Goal: Task Accomplishment & Management: Manage account settings

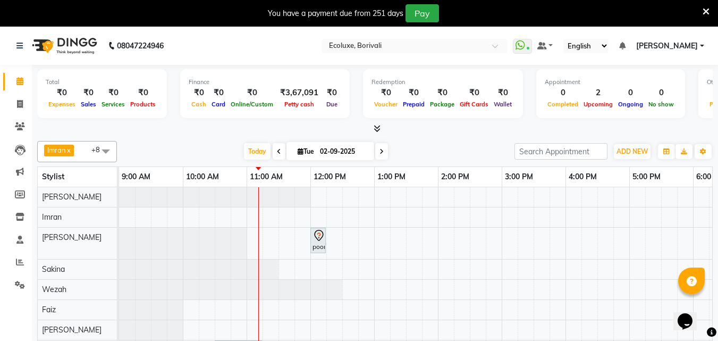
scroll to position [0, 64]
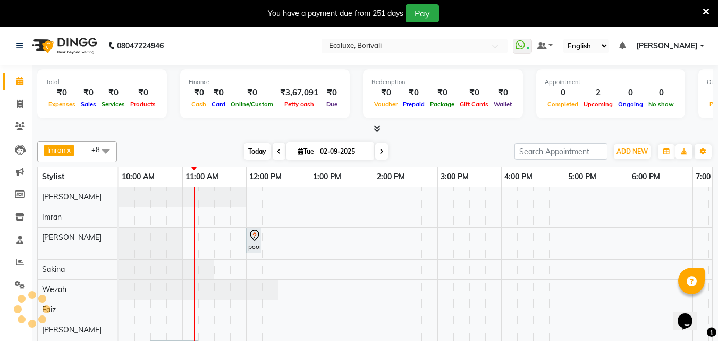
click at [245, 155] on span "Today" at bounding box center [257, 151] width 27 height 16
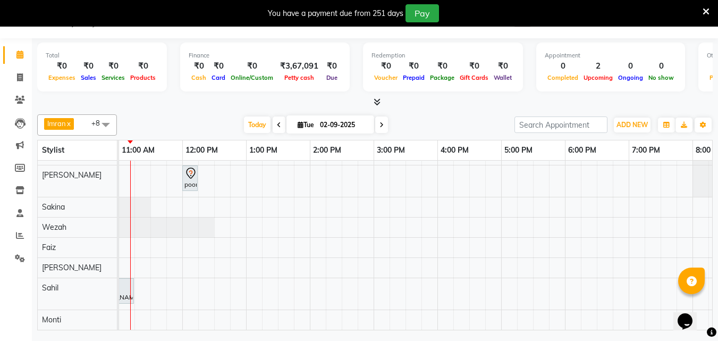
scroll to position [0, 0]
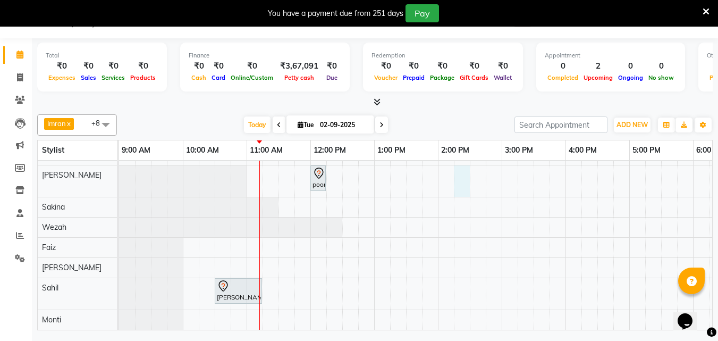
click at [464, 174] on div "poonam, TK02, 12:00 PM-12:15 PM, Woman Eyebrow Hema Vaghela, TK01, 10:30 AM-11:…" at bounding box center [565, 227] width 893 height 205
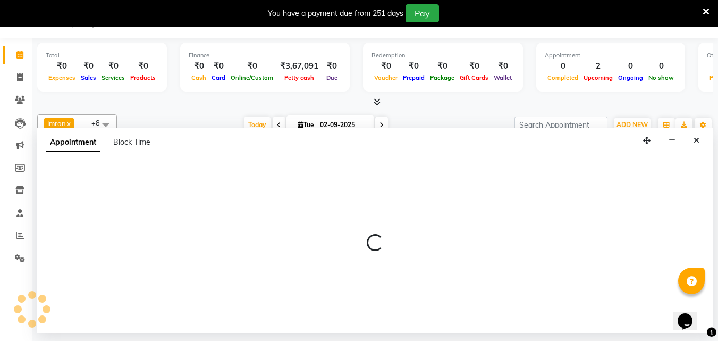
select select "36344"
select select "855"
select select "tentative"
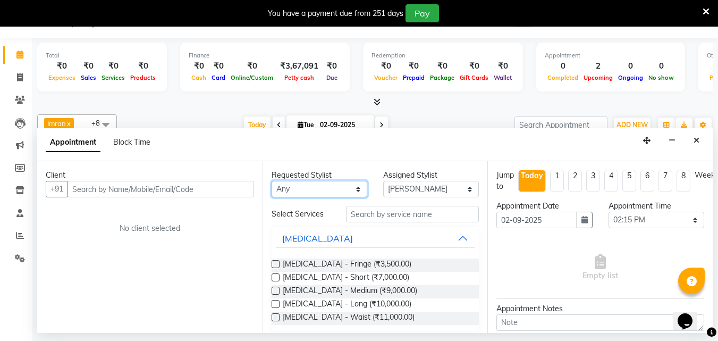
click at [298, 193] on select "Any Alisha Sasankar Daksha Makwana Faiz Gazala Baig Geeta Harshada Pawar Imran …" at bounding box center [320, 189] width 96 height 16
select select "36344"
click at [272, 181] on select "Any Alisha Sasankar Daksha Makwana Faiz Gazala Baig Geeta Harshada Pawar Imran …" at bounding box center [320, 189] width 96 height 16
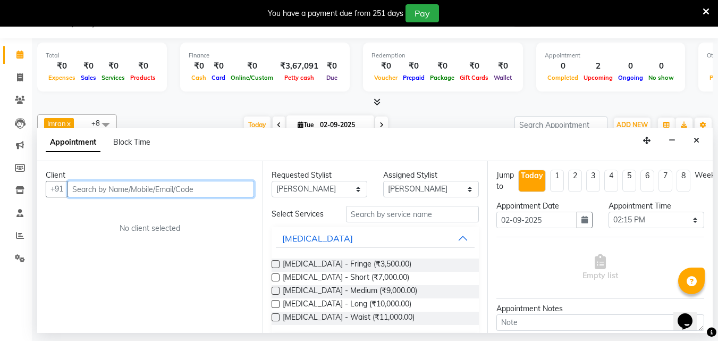
click at [130, 190] on input "text" at bounding box center [160, 189] width 187 height 16
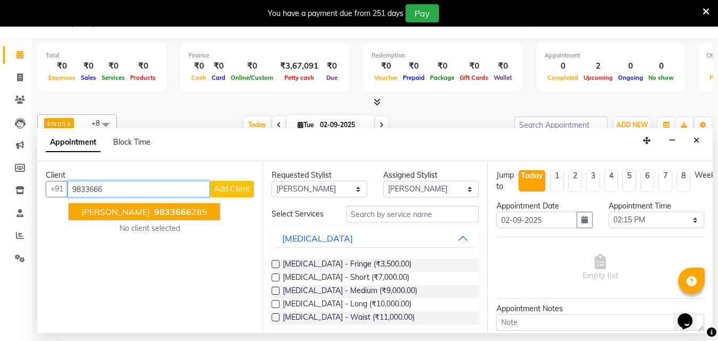
click at [154, 214] on span "9833666" at bounding box center [172, 211] width 37 height 11
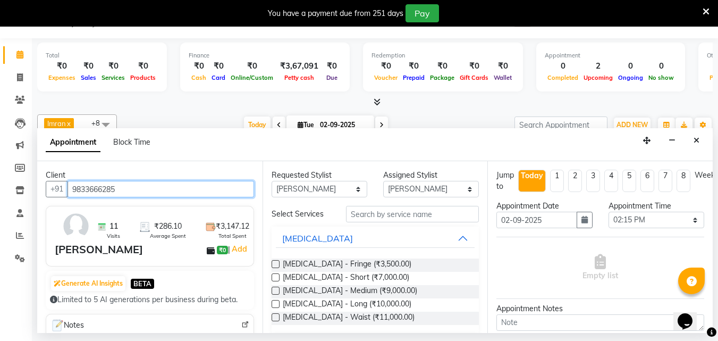
type input "9833666285"
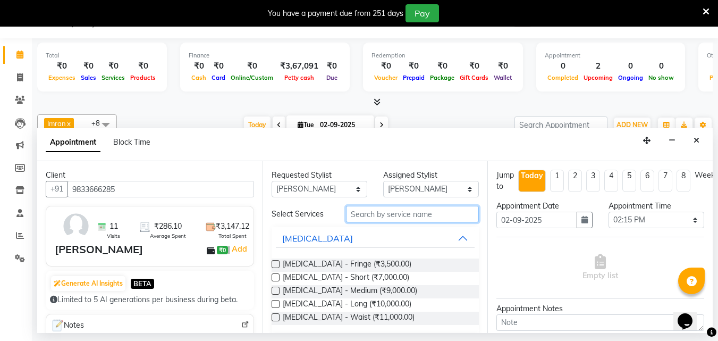
click at [400, 215] on input "text" at bounding box center [412, 214] width 133 height 16
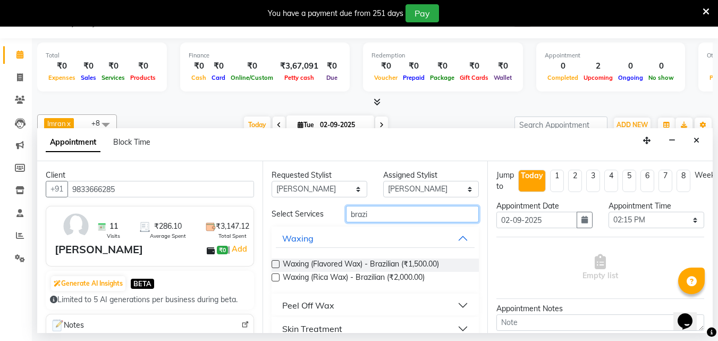
type input "brazi"
click at [275, 276] on label at bounding box center [276, 277] width 8 height 8
click at [275, 276] on input "checkbox" at bounding box center [275, 278] width 7 height 7
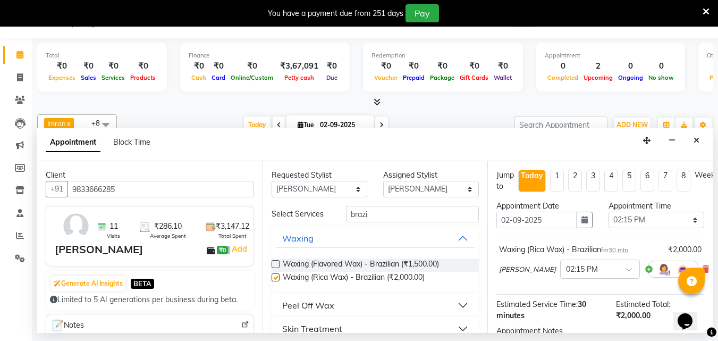
checkbox input "false"
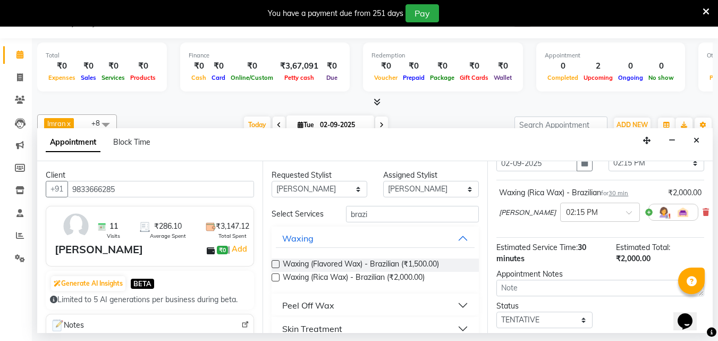
scroll to position [129, 0]
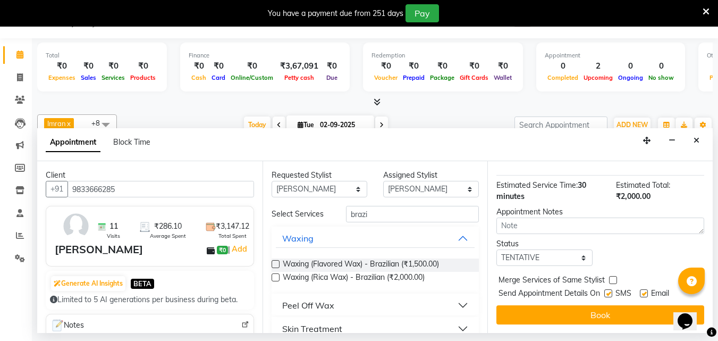
click at [588, 294] on div "Jump to Today 1 2 3 4 5 6 7 8 Weeks Appointment Date 02-09-2025 Appointment Tim…" at bounding box center [599, 247] width 225 height 172
click at [514, 305] on button "Book" at bounding box center [600, 314] width 208 height 19
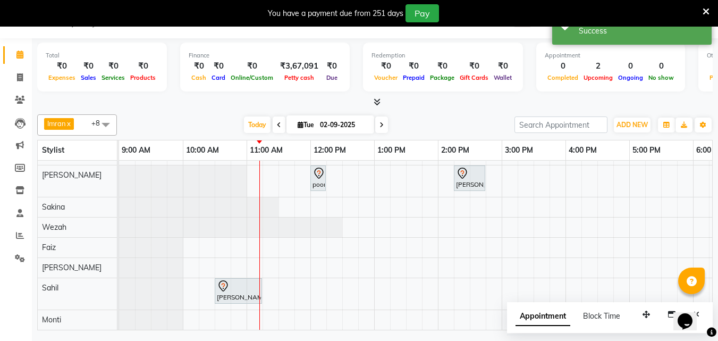
scroll to position [0, 0]
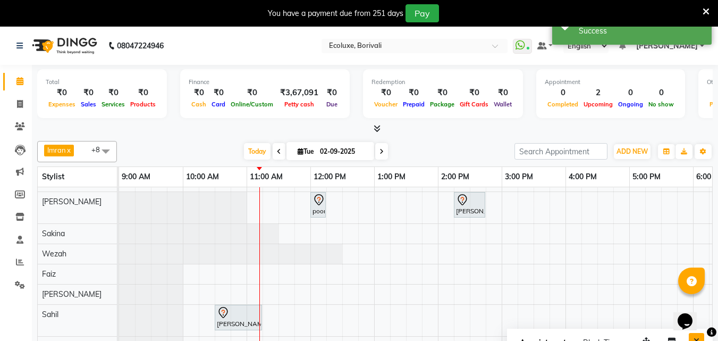
click at [700, 336] on button "Close" at bounding box center [696, 341] width 15 height 16
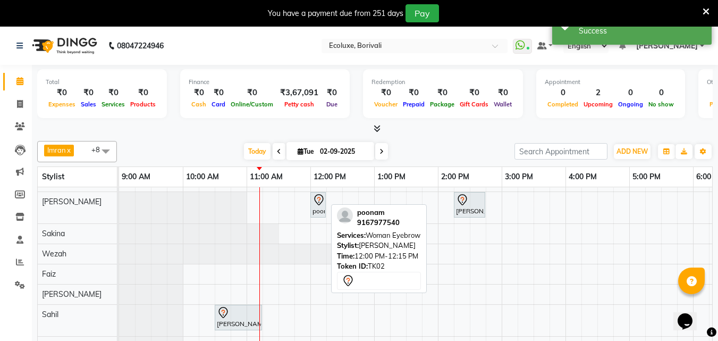
click at [323, 195] on icon at bounding box center [318, 199] width 13 height 13
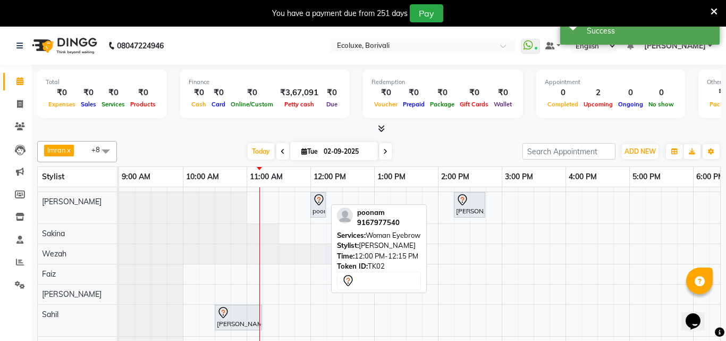
select select "7"
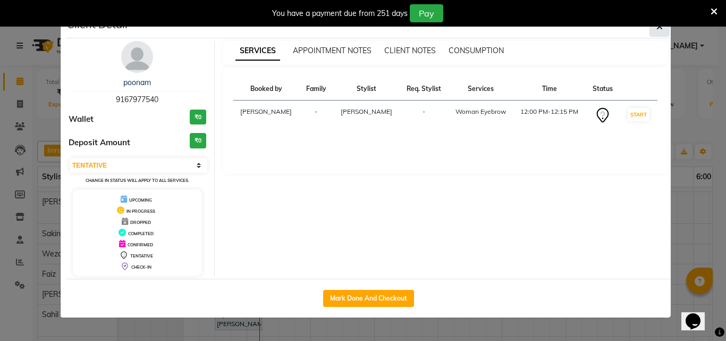
click at [661, 35] on button "button" at bounding box center [659, 26] width 20 height 20
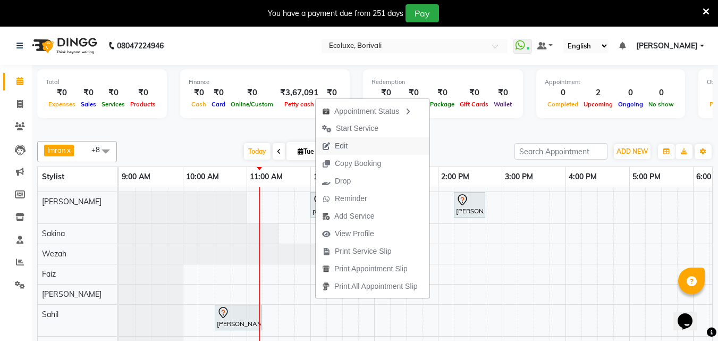
click at [350, 143] on span "Edit" at bounding box center [335, 146] width 38 height 18
select select "tentative"
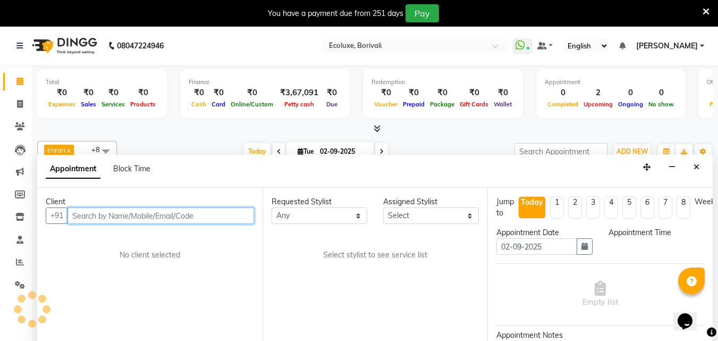
select select "720"
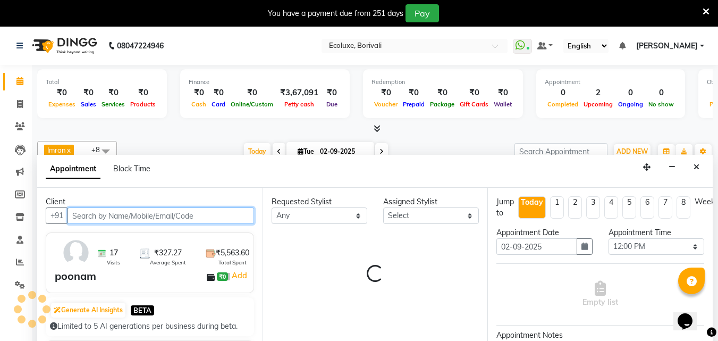
select select "36344"
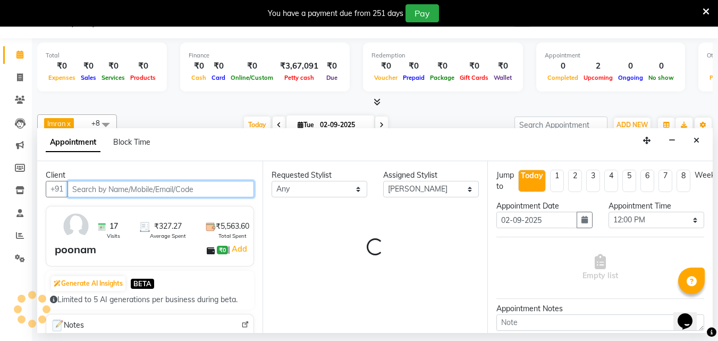
select select "2487"
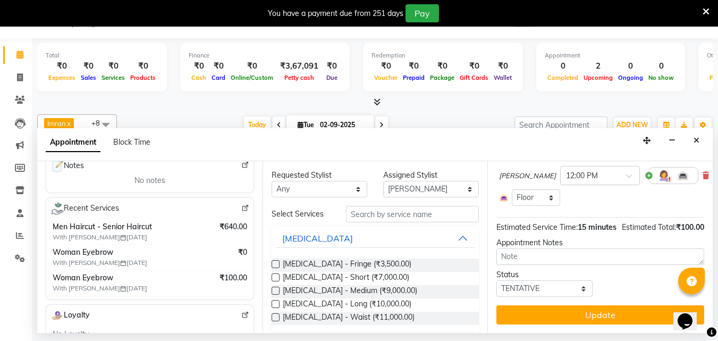
scroll to position [114, 0]
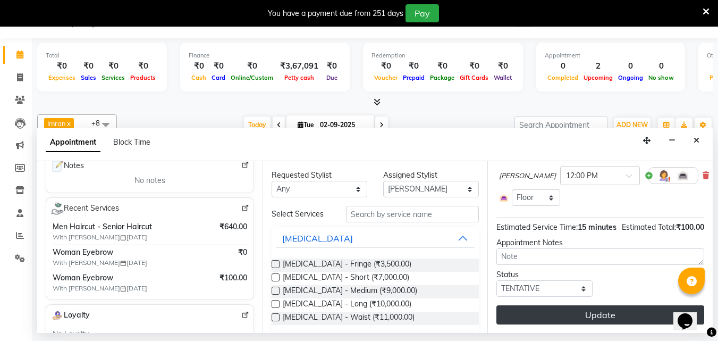
click at [577, 307] on button "Update" at bounding box center [600, 314] width 208 height 19
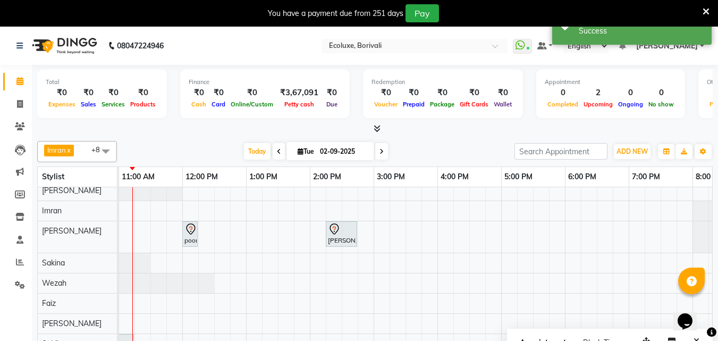
scroll to position [0, 0]
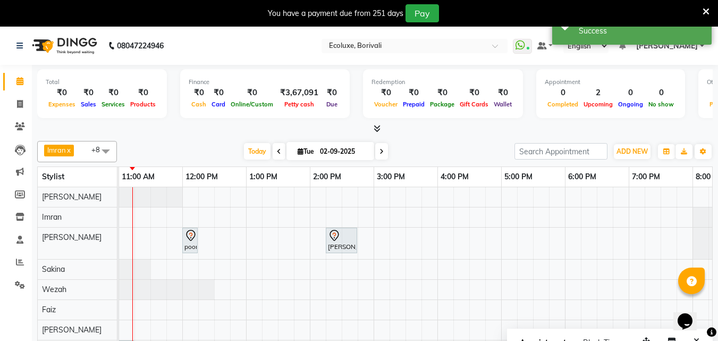
click at [279, 152] on span at bounding box center [279, 151] width 13 height 16
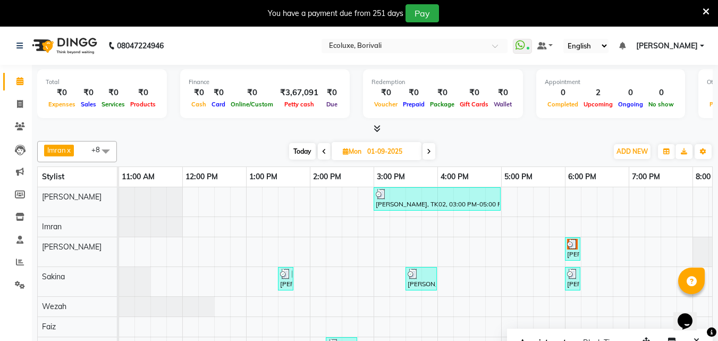
click at [430, 148] on icon at bounding box center [429, 151] width 4 height 6
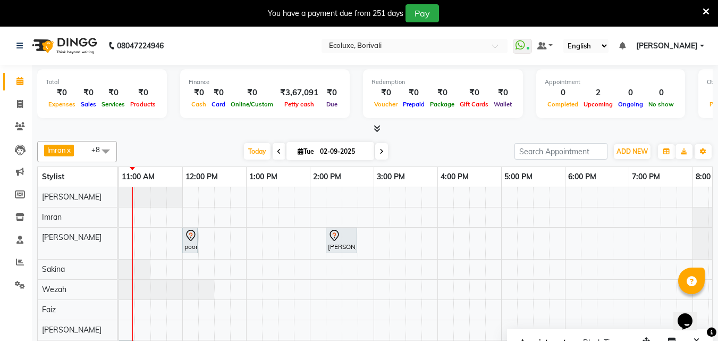
click at [379, 154] on icon at bounding box center [381, 151] width 4 height 6
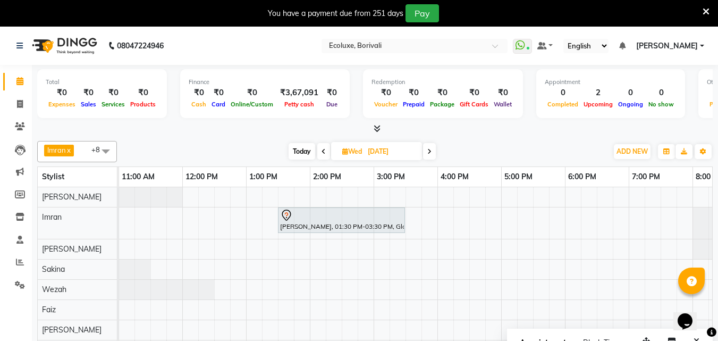
click at [302, 153] on span "Today" at bounding box center [302, 151] width 27 height 16
type input "02-09-2025"
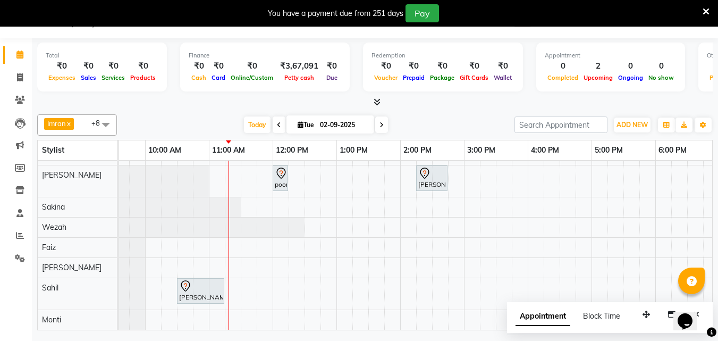
scroll to position [0, 0]
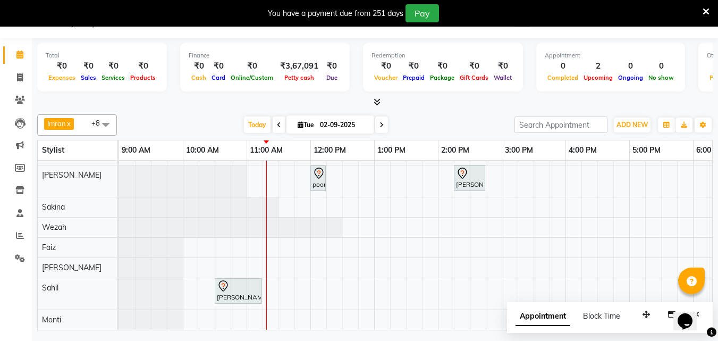
click at [250, 313] on div "poonam, TK02, 12:00 PM-12:15 PM, Woman Eyebrow Neha Rajak, TK03, 02:15 PM-02:45…" at bounding box center [565, 227] width 893 height 205
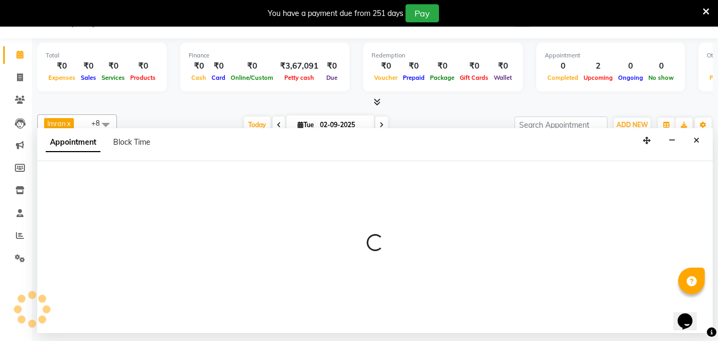
select select "90572"
select select "tentative"
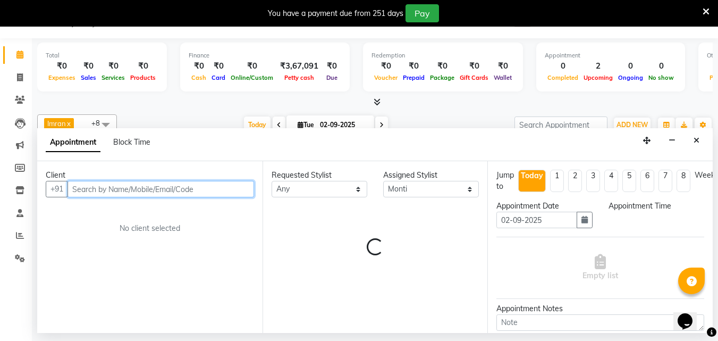
select select "660"
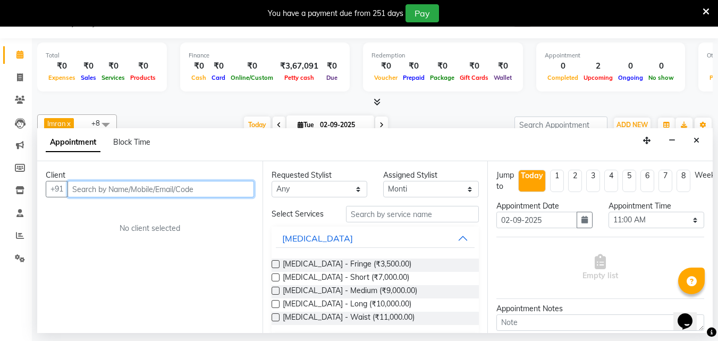
click at [127, 188] on input "text" at bounding box center [160, 189] width 187 height 16
click at [220, 194] on input "text" at bounding box center [160, 189] width 187 height 16
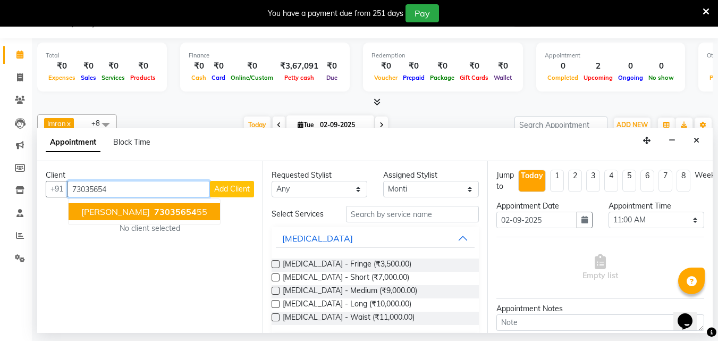
click at [196, 213] on button "Hema Vaghela 73035654 55" at bounding box center [144, 211] width 151 height 17
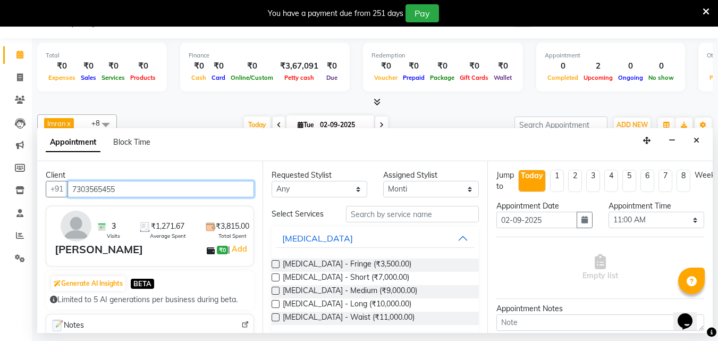
type input "7303565455"
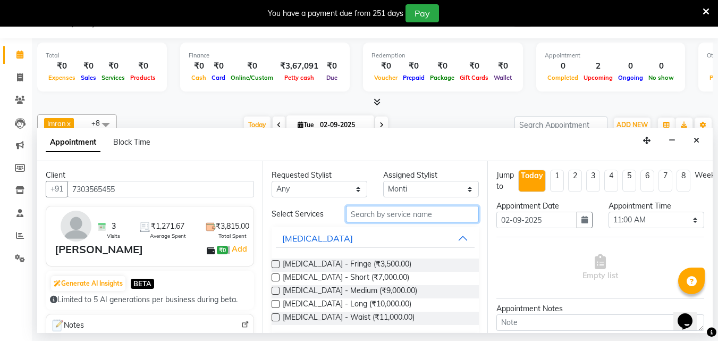
click at [385, 217] on input "text" at bounding box center [412, 214] width 133 height 16
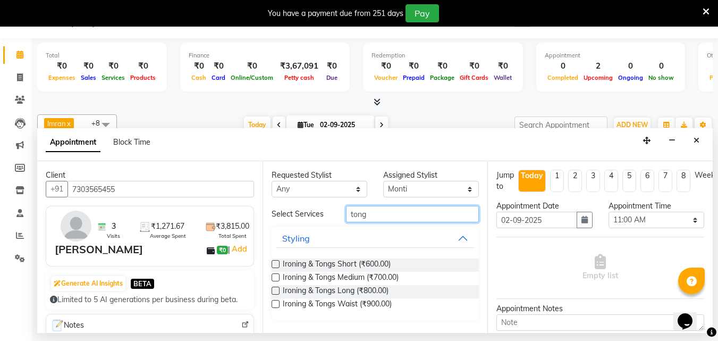
type input "tong"
drag, startPoint x: 272, startPoint y: 287, endPoint x: 463, endPoint y: 295, distance: 190.9
click at [275, 289] on label at bounding box center [276, 290] width 8 height 8
click at [275, 289] on input "checkbox" at bounding box center [275, 291] width 7 height 7
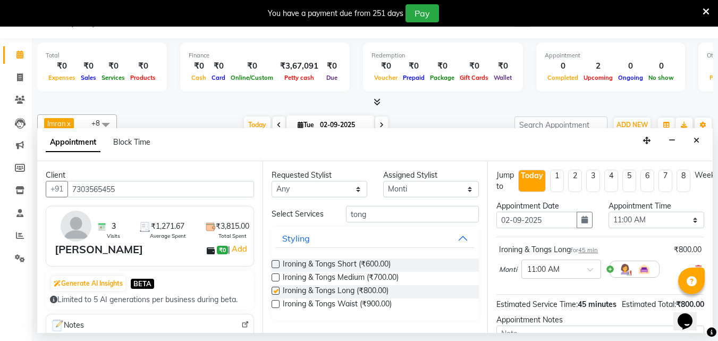
checkbox input "false"
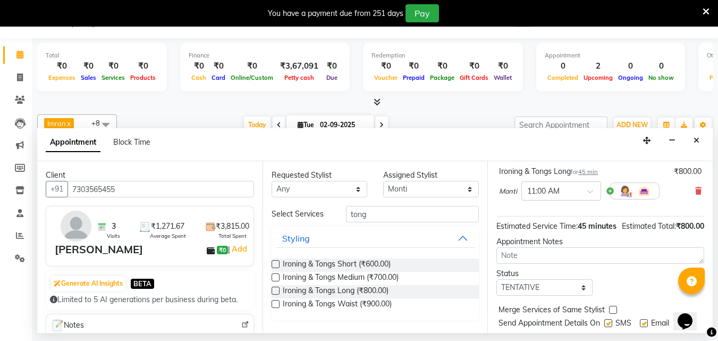
scroll to position [127, 0]
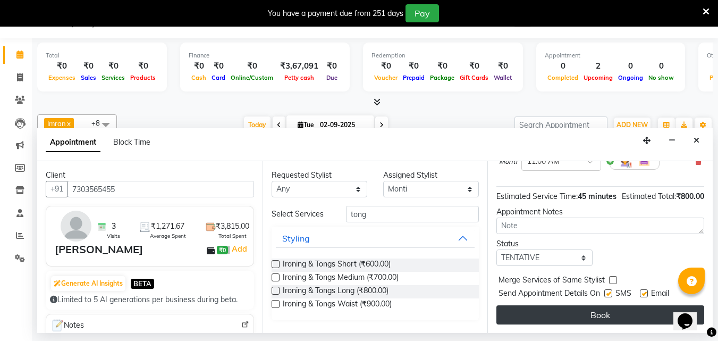
click at [564, 307] on button "Book" at bounding box center [600, 314] width 208 height 19
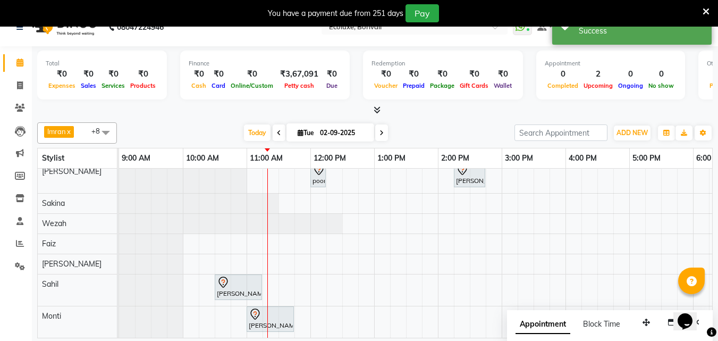
scroll to position [27, 0]
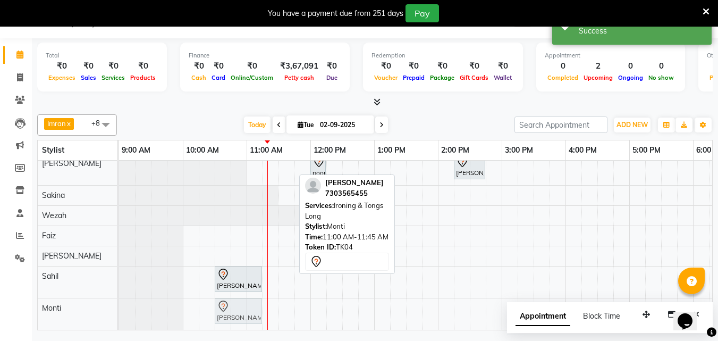
drag, startPoint x: 273, startPoint y: 306, endPoint x: 241, endPoint y: 299, distance: 32.2
click at [119, 299] on div "Hema Vaghela, TK04, 11:00 AM-11:45 AM, Ironing & Tongs Long Hema Vaghela, TK04,…" at bounding box center [119, 313] width 0 height 31
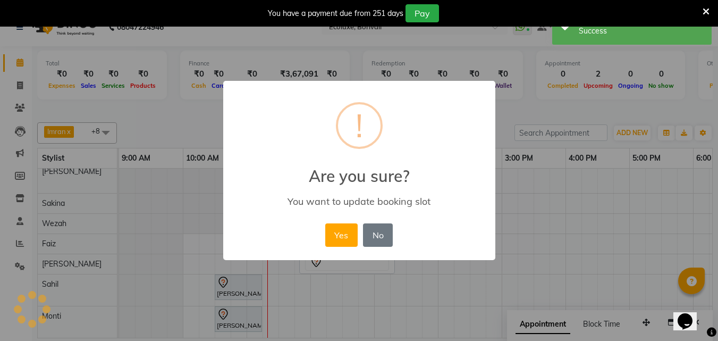
scroll to position [19, 0]
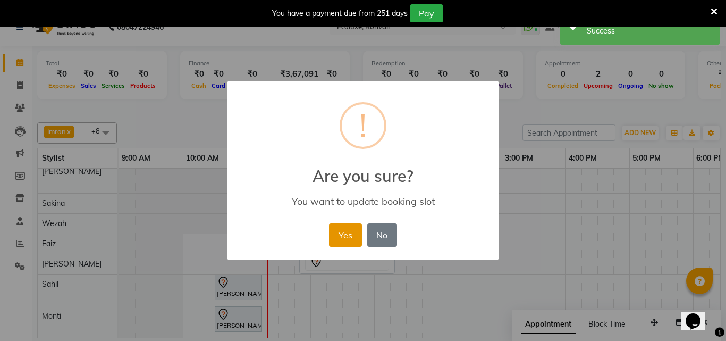
drag, startPoint x: 337, startPoint y: 232, endPoint x: 282, endPoint y: 273, distance: 69.1
click at [336, 233] on button "Yes" at bounding box center [345, 234] width 32 height 23
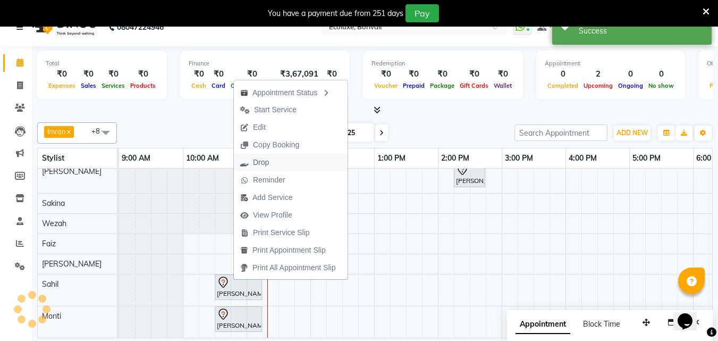
click at [282, 159] on button "Drop" at bounding box center [291, 163] width 114 height 18
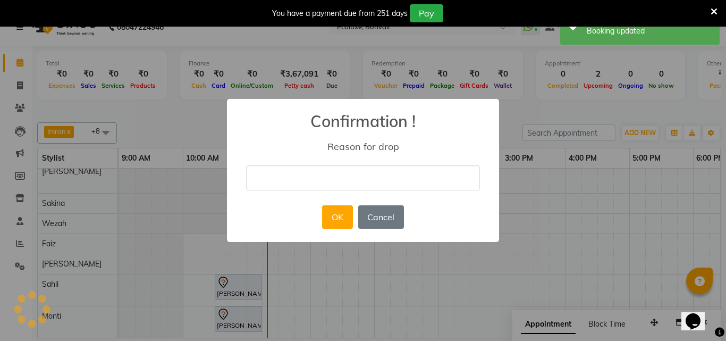
drag, startPoint x: 365, startPoint y: 165, endPoint x: 360, endPoint y: 190, distance: 25.4
click at [364, 176] on input "text" at bounding box center [363, 177] width 234 height 25
type input "didnt come"
click at [344, 222] on button "OK" at bounding box center [337, 216] width 30 height 23
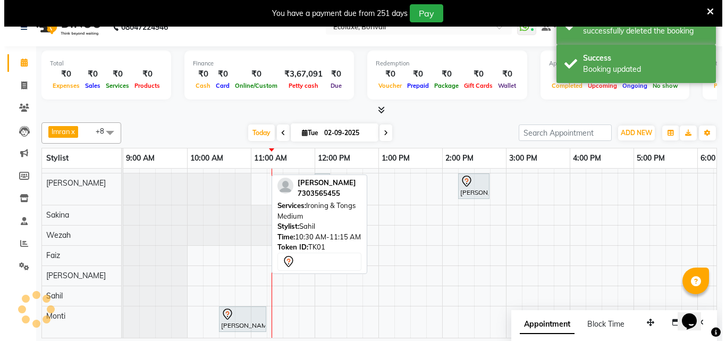
scroll to position [44, 0]
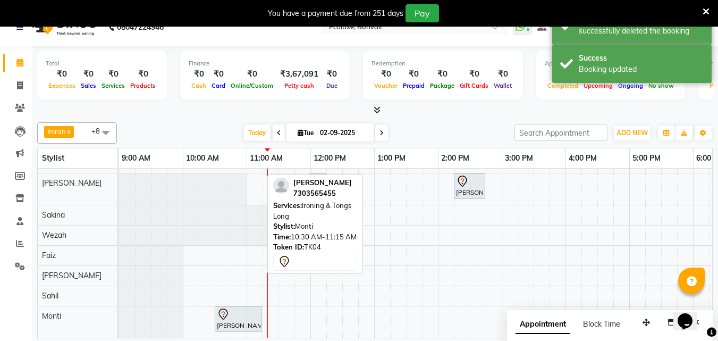
click at [239, 308] on div at bounding box center [238, 314] width 43 height 13
click at [244, 312] on div "[PERSON_NAME], TK04, 10:30 AM-11:15 AM, Ironing & Tongs Long" at bounding box center [238, 319] width 45 height 22
select select "7"
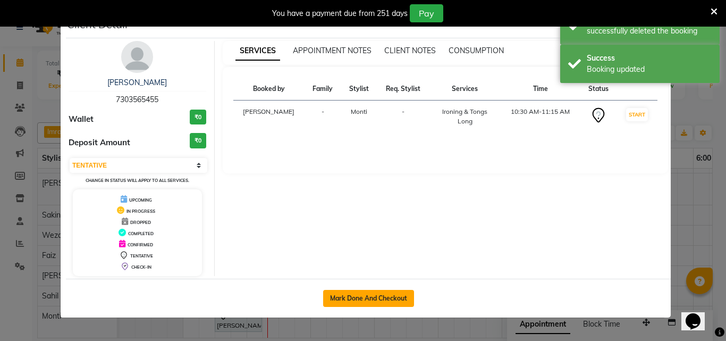
click at [354, 298] on button "Mark Done And Checkout" at bounding box center [368, 298] width 91 height 17
select select "service"
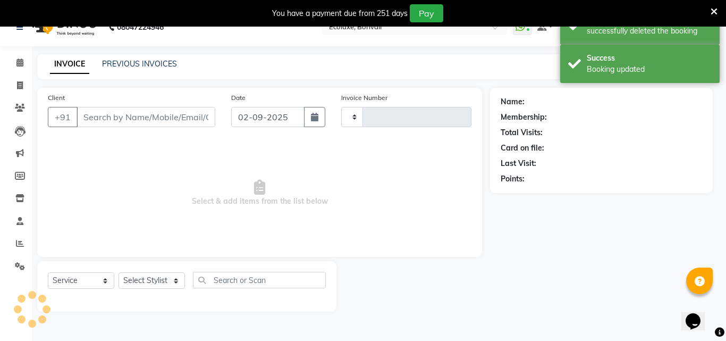
select select "3"
type input "1896"
select select "5386"
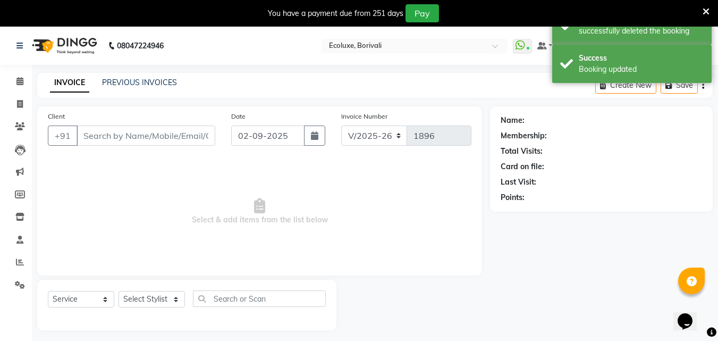
type input "7303565455"
select select "90572"
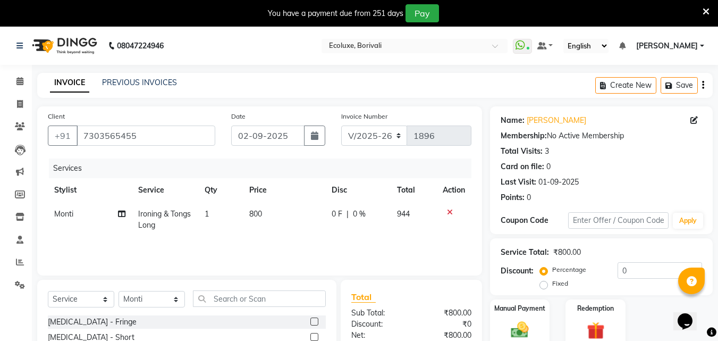
click at [702, 86] on icon "button" at bounding box center [703, 85] width 2 height 1
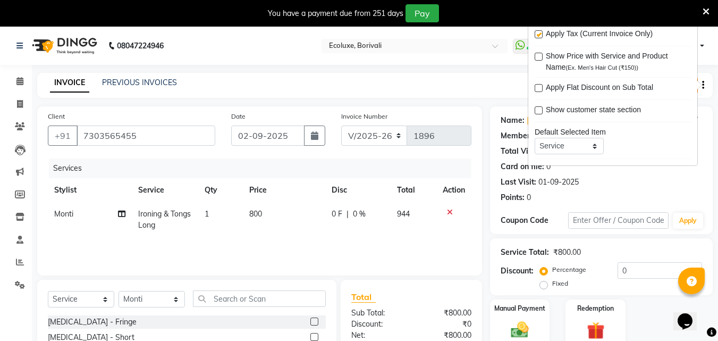
click at [537, 33] on label at bounding box center [539, 34] width 8 height 8
click at [537, 33] on input "checkbox" at bounding box center [538, 34] width 7 height 7
checkbox input "false"
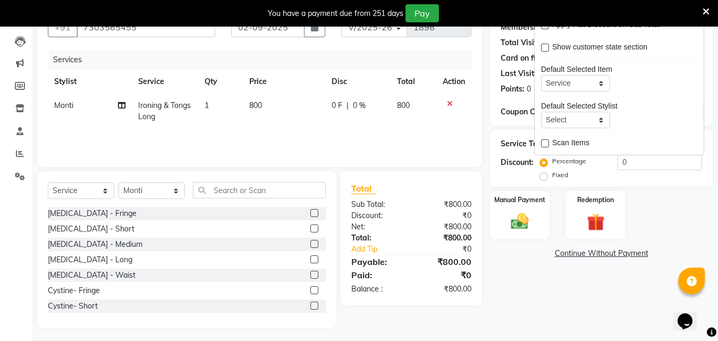
scroll to position [112, 0]
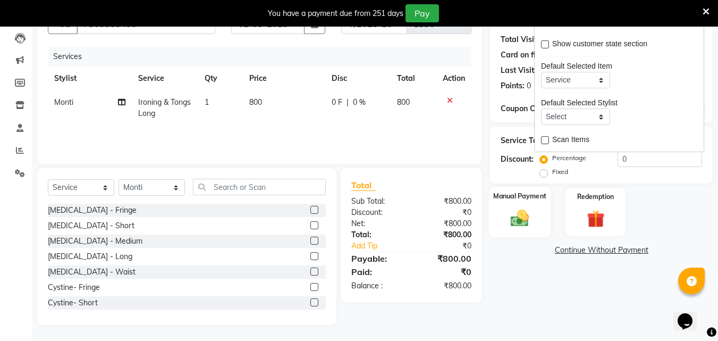
click at [527, 217] on img at bounding box center [520, 217] width 30 height 21
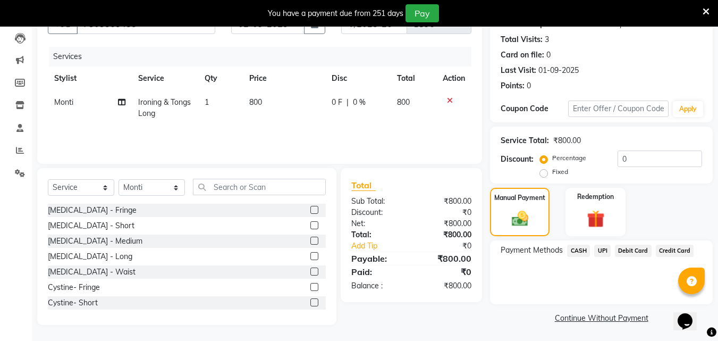
click at [626, 251] on span "Debit Card" at bounding box center [633, 250] width 37 height 12
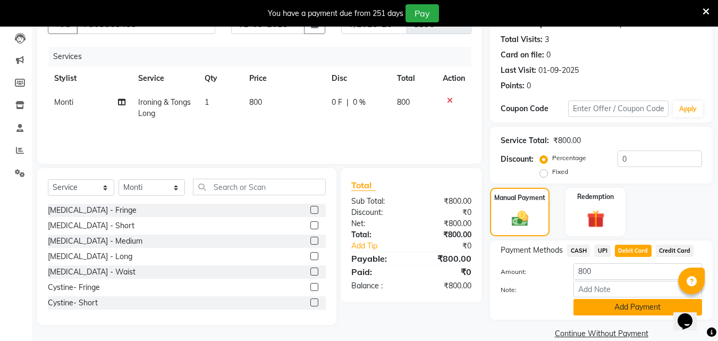
click at [619, 308] on button "Add Payment" at bounding box center [637, 307] width 129 height 16
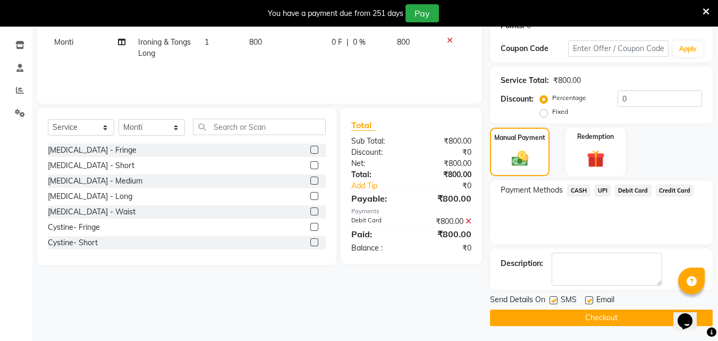
scroll to position [173, 0]
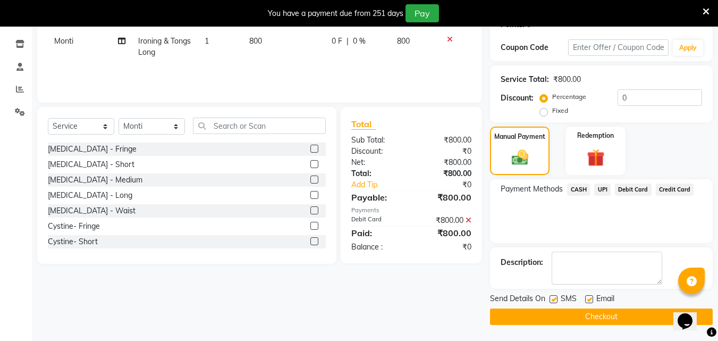
click at [603, 317] on button "Checkout" at bounding box center [601, 316] width 223 height 16
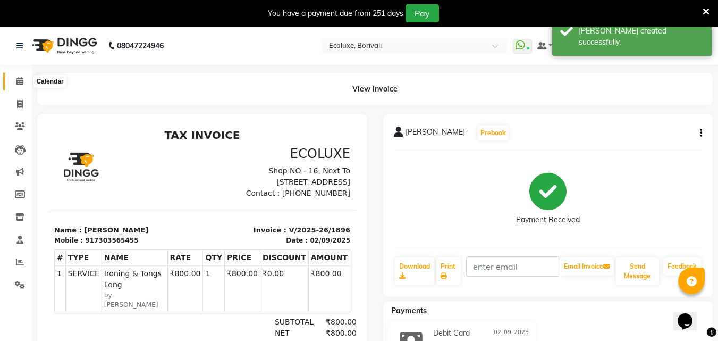
click at [19, 79] on icon at bounding box center [19, 81] width 7 height 8
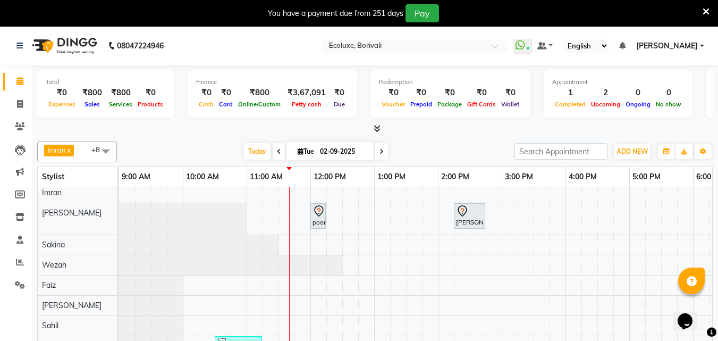
scroll to position [41, 0]
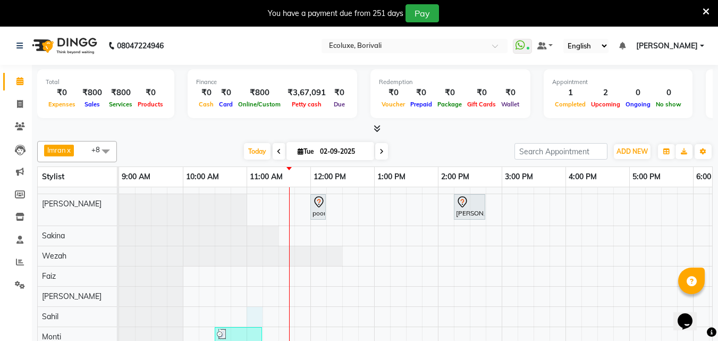
click at [254, 308] on div "poonam, TK02, 12:00 PM-12:15 PM, Woman Eyebrow [PERSON_NAME], TK03, 02:15 PM-02…" at bounding box center [565, 255] width 893 height 202
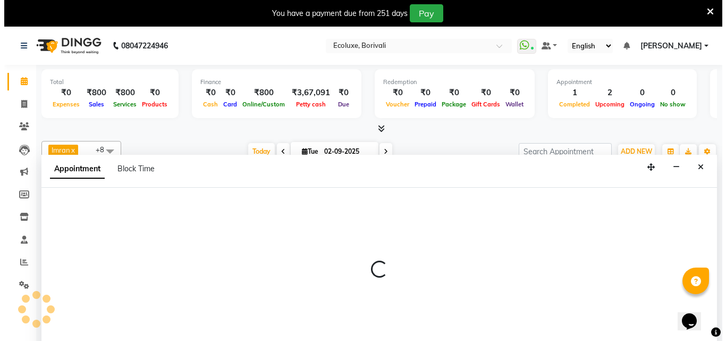
scroll to position [27, 0]
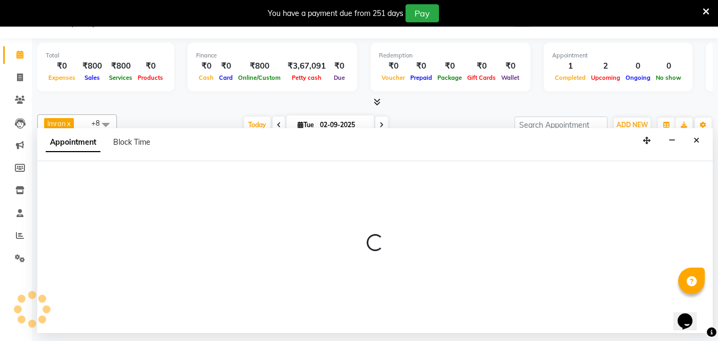
select select "90123"
select select "660"
select select "tentative"
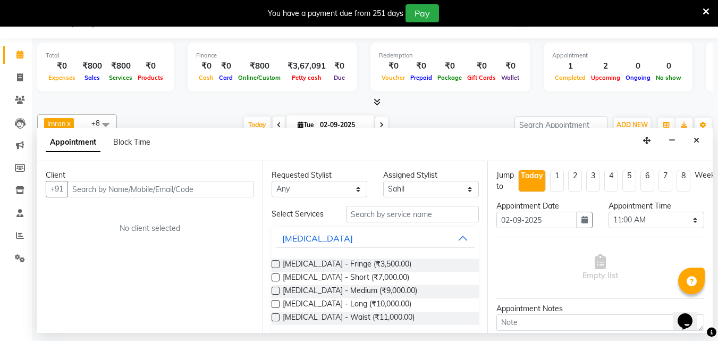
click at [173, 187] on input "text" at bounding box center [160, 189] width 187 height 16
click at [380, 217] on input "text" at bounding box center [412, 214] width 133 height 16
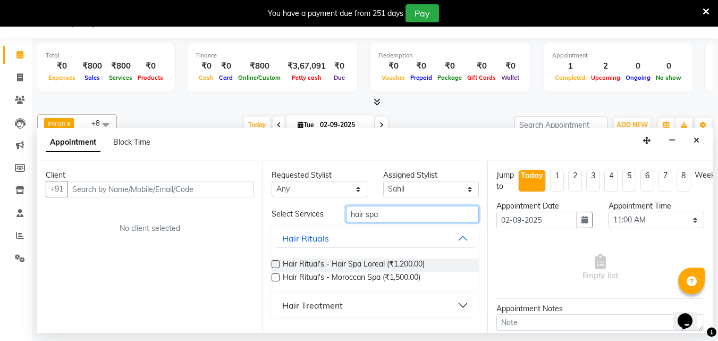
type input "hair spa"
click at [275, 262] on label at bounding box center [276, 264] width 8 height 8
click at [275, 262] on input "checkbox" at bounding box center [275, 264] width 7 height 7
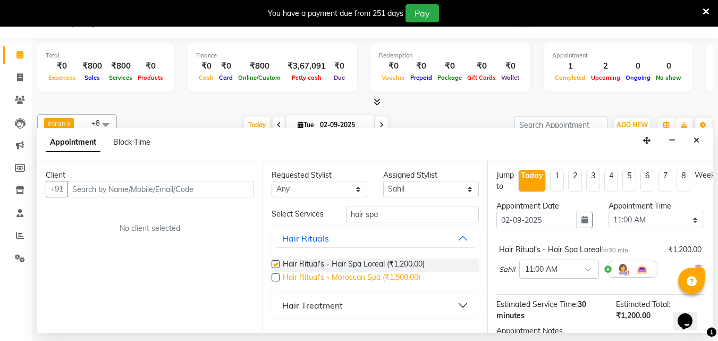
checkbox input "false"
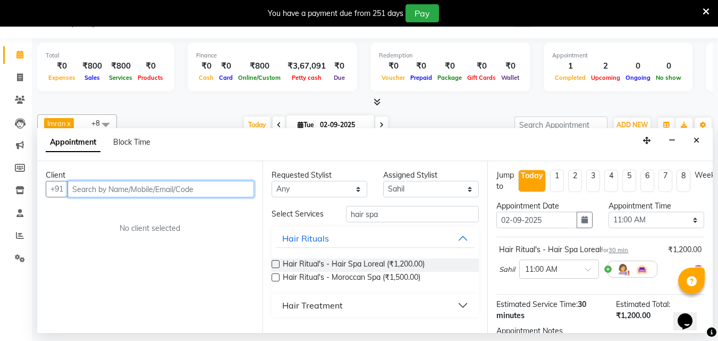
click at [173, 191] on input "text" at bounding box center [160, 189] width 187 height 16
type input "9821651390"
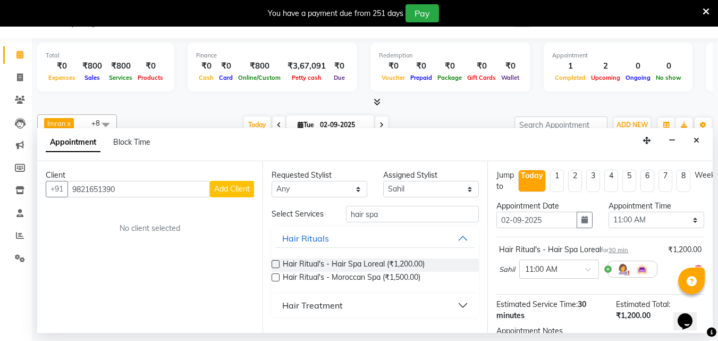
click at [223, 194] on button "Add Client" at bounding box center [232, 189] width 44 height 16
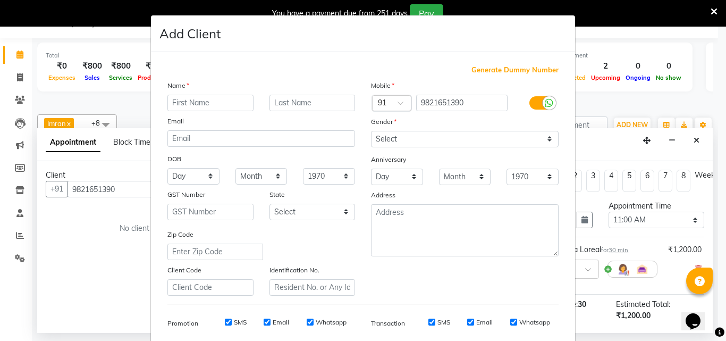
click at [191, 103] on input "text" at bounding box center [210, 103] width 86 height 16
type input "Manisha"
drag, startPoint x: 278, startPoint y: 101, endPoint x: 281, endPoint y: 106, distance: 5.9
click at [278, 101] on input "text" at bounding box center [312, 103] width 86 height 16
type input "."
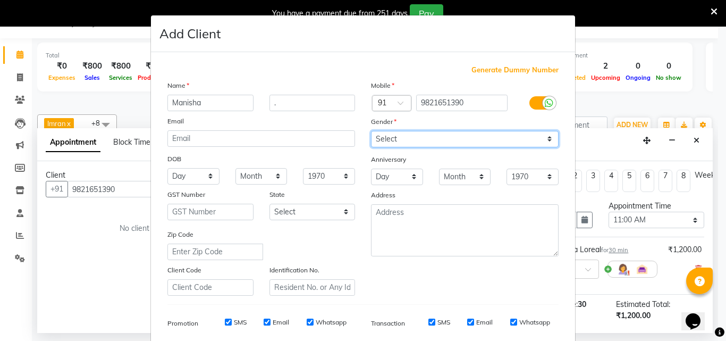
click at [436, 143] on select "Select Male Female Other Prefer Not To Say" at bounding box center [465, 139] width 188 height 16
select select "female"
click at [371, 131] on select "Select Male Female Other Prefer Not To Say" at bounding box center [465, 139] width 188 height 16
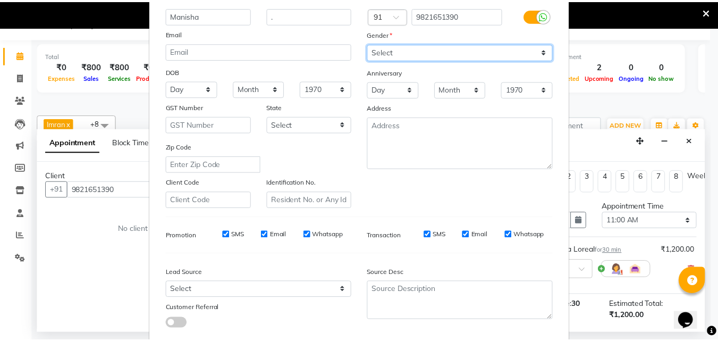
scroll to position [150, 0]
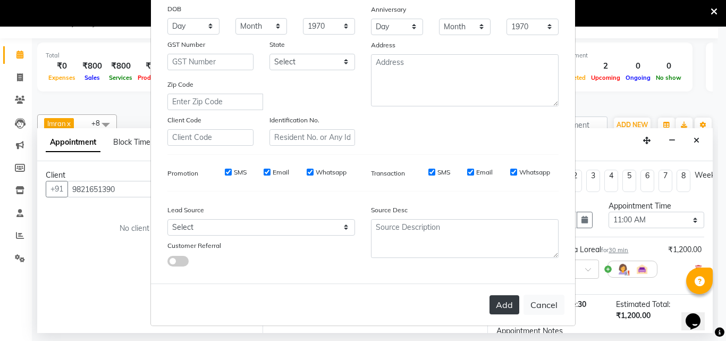
click at [497, 299] on button "Add" at bounding box center [504, 304] width 30 height 19
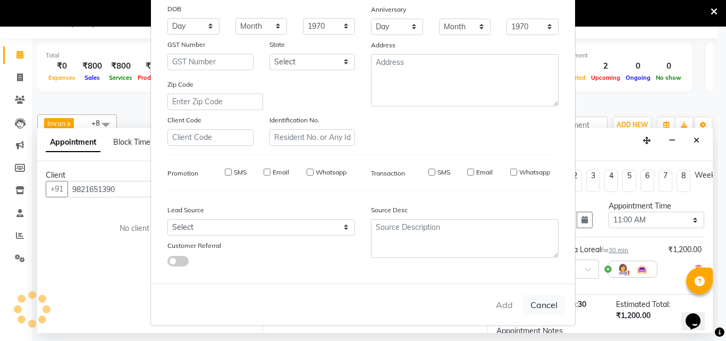
select select
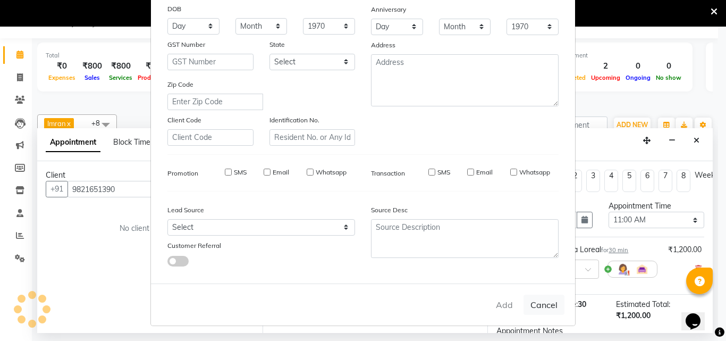
select select
checkbox input "false"
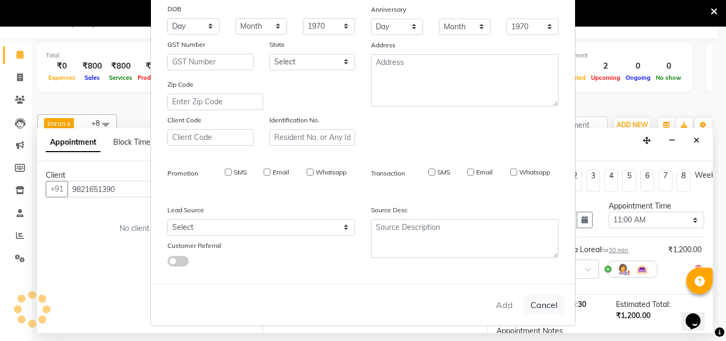
checkbox input "false"
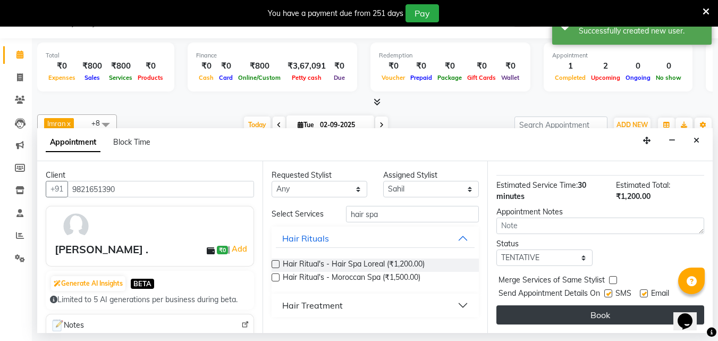
scroll to position [127, 0]
click at [576, 305] on button "Book" at bounding box center [600, 314] width 208 height 19
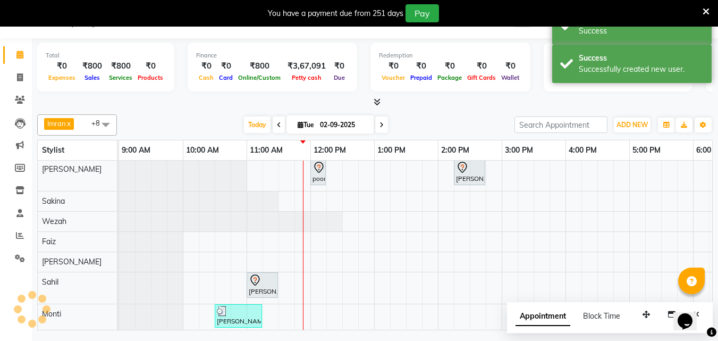
scroll to position [0, 0]
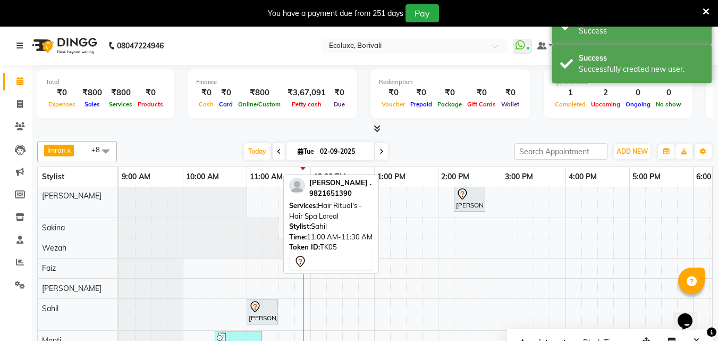
click at [268, 318] on div "Manisha ., TK05, 11:00 AM-11:30 AM, Hair Ritual's - Hair Spa Loreal" at bounding box center [262, 311] width 29 height 22
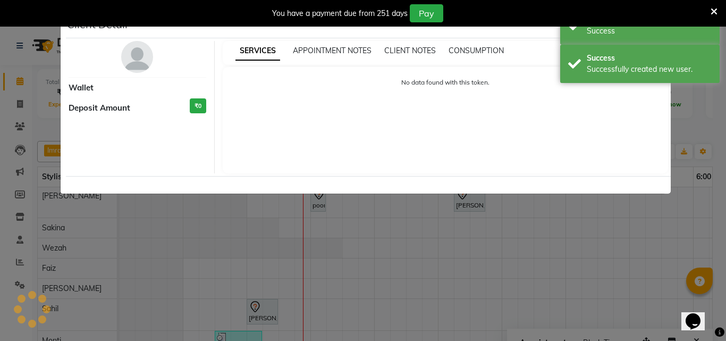
select select "7"
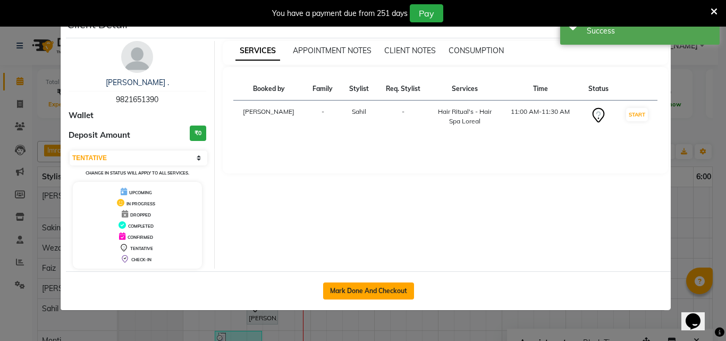
click at [364, 294] on button "Mark Done And Checkout" at bounding box center [368, 290] width 91 height 17
select select "service"
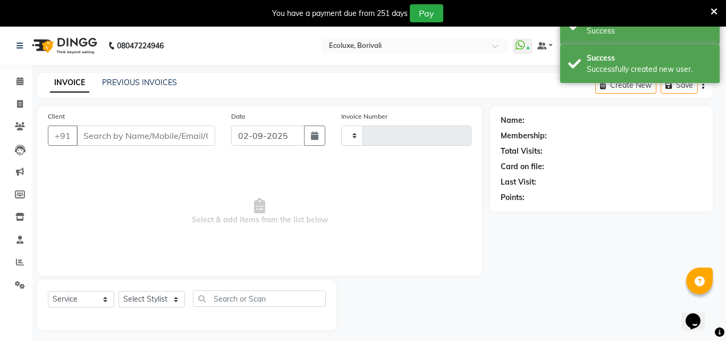
select select "3"
type input "1897"
select select "5386"
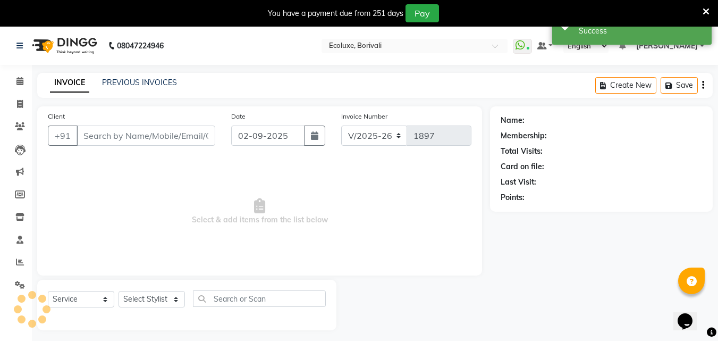
type input "9821651390"
select select "90123"
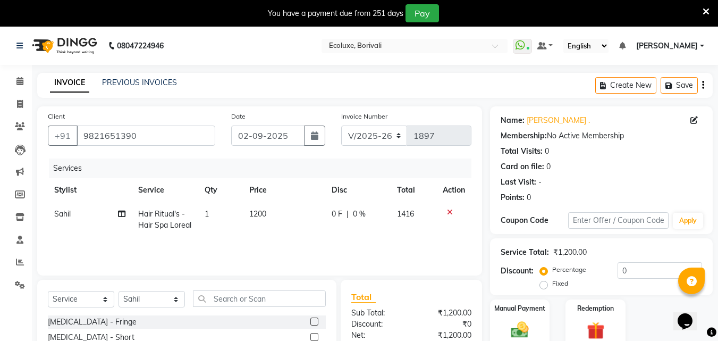
click at [704, 88] on div "Create New Save" at bounding box center [653, 85] width 117 height 25
click at [704, 85] on div "Create New Save" at bounding box center [653, 85] width 117 height 25
click at [704, 86] on icon "button" at bounding box center [703, 85] width 2 height 1
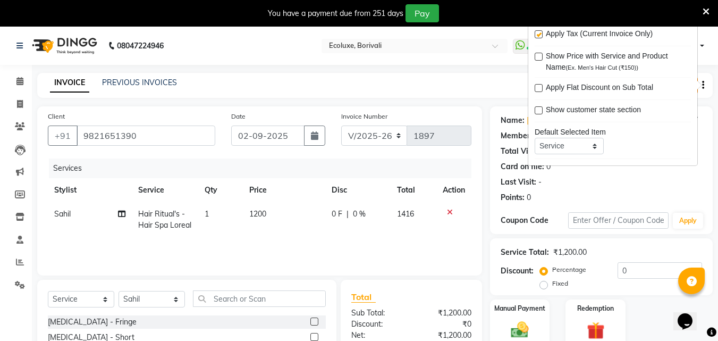
click at [540, 38] on label at bounding box center [539, 34] width 8 height 8
click at [540, 38] on input "checkbox" at bounding box center [538, 34] width 7 height 7
checkbox input "false"
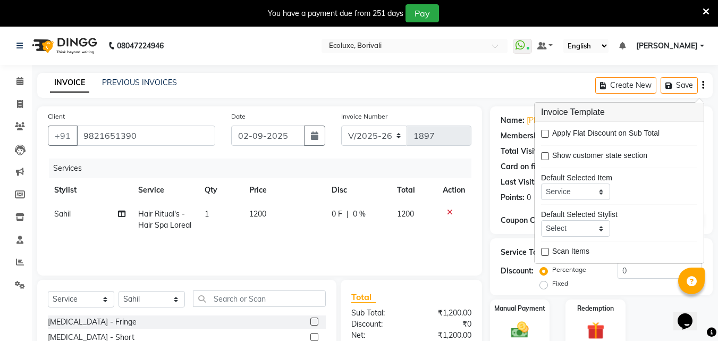
scroll to position [112, 0]
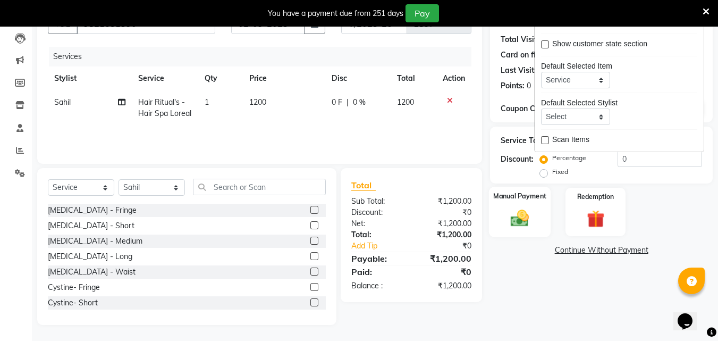
click at [528, 214] on img at bounding box center [520, 217] width 30 height 21
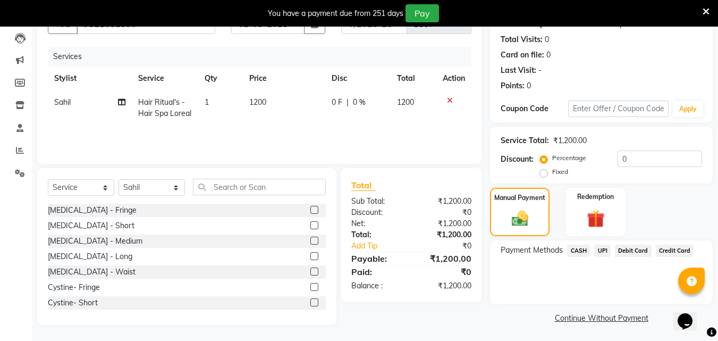
click at [607, 250] on span "UPI" at bounding box center [602, 250] width 16 height 12
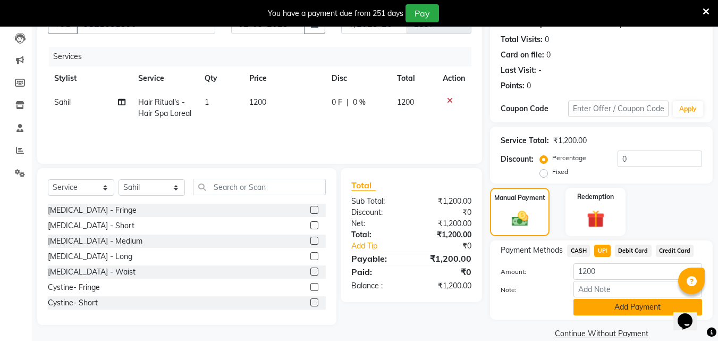
click at [599, 304] on button "Add Payment" at bounding box center [637, 307] width 129 height 16
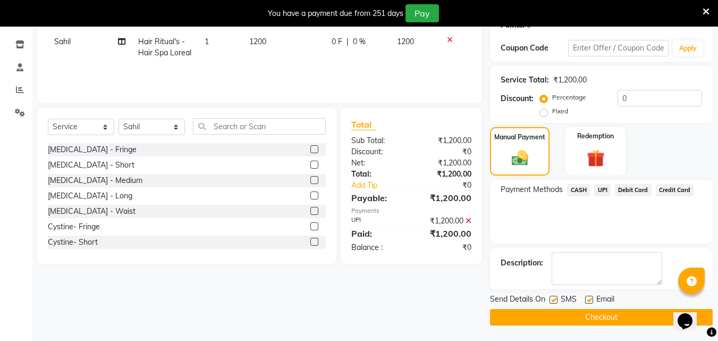
scroll to position [173, 0]
click at [578, 315] on button "Checkout" at bounding box center [601, 316] width 223 height 16
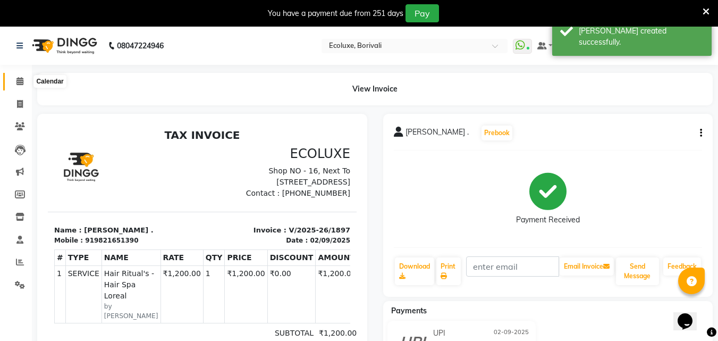
click at [20, 79] on icon at bounding box center [19, 81] width 7 height 8
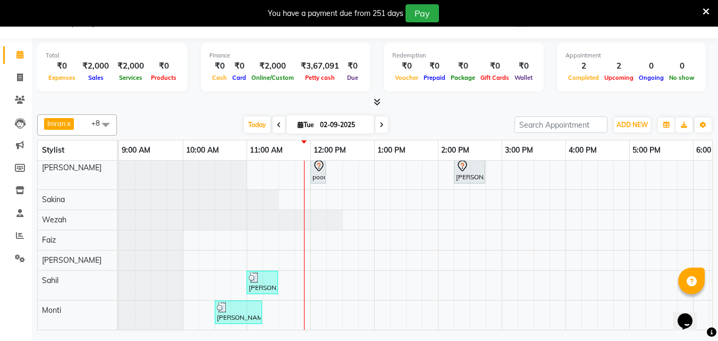
scroll to position [51, 0]
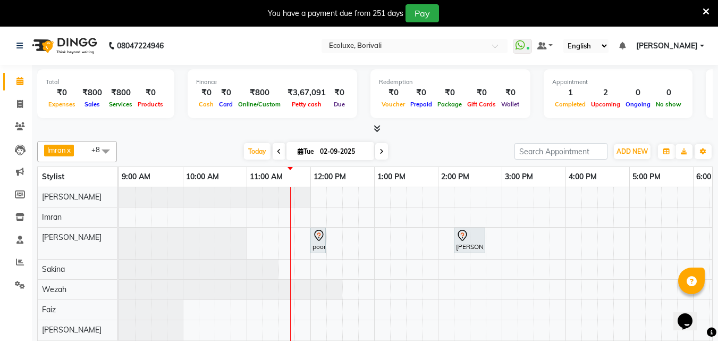
click at [170, 241] on div at bounding box center [183, 242] width 128 height 31
click at [412, 252] on div "poonam, TK02, 12:00 PM-12:15 PM, Woman Eyebrow [PERSON_NAME], TK03, 02:15 PM-02…" at bounding box center [565, 288] width 893 height 202
select select "36344"
select select "tentative"
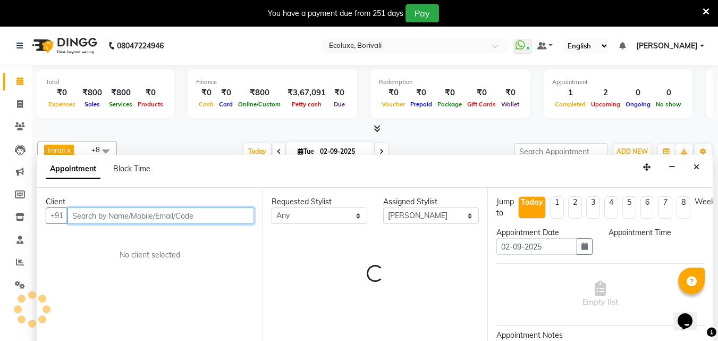
scroll to position [27, 0]
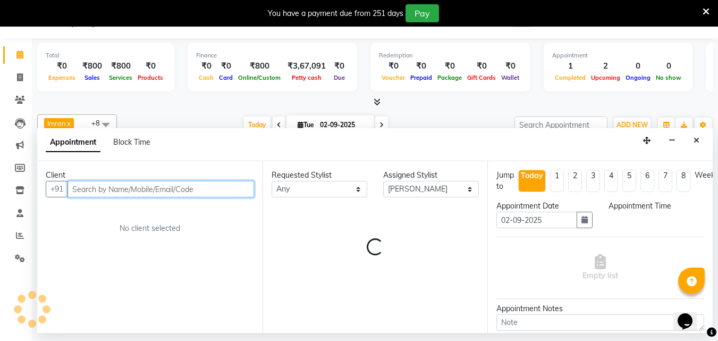
select select "810"
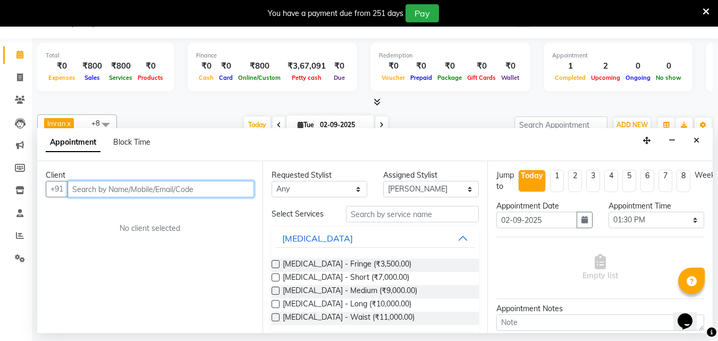
click at [142, 186] on input "text" at bounding box center [160, 189] width 187 height 16
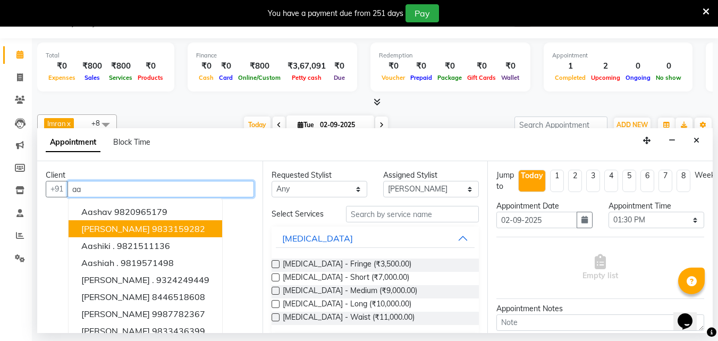
type input "a"
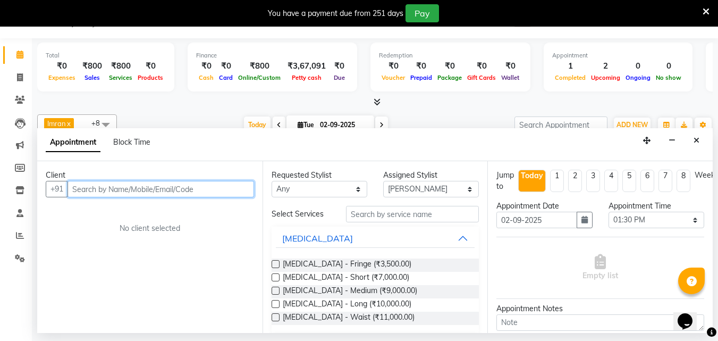
click at [191, 189] on input "text" at bounding box center [160, 189] width 187 height 16
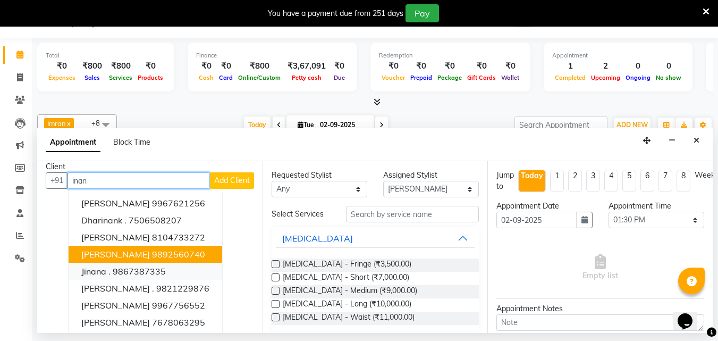
scroll to position [11, 0]
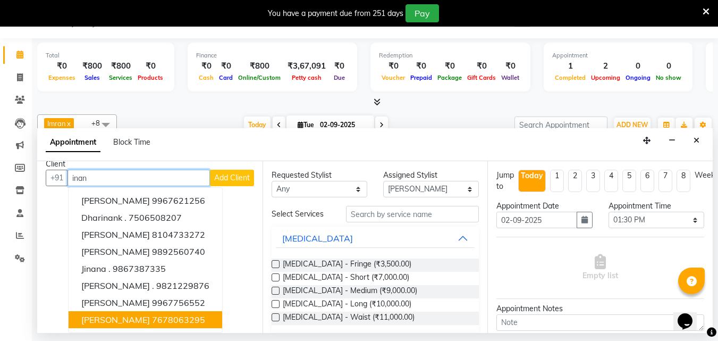
click at [168, 319] on ngb-highlight "7678063295" at bounding box center [178, 319] width 53 height 11
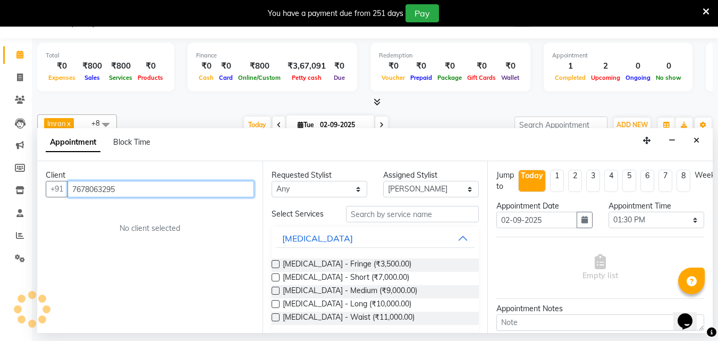
scroll to position [0, 0]
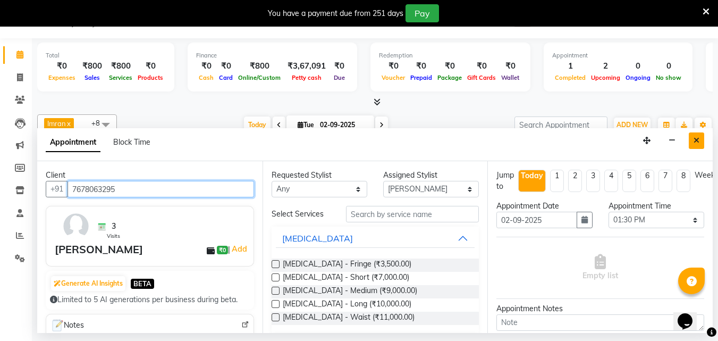
type input "7678063295"
click at [701, 143] on button "Close" at bounding box center [696, 140] width 15 height 16
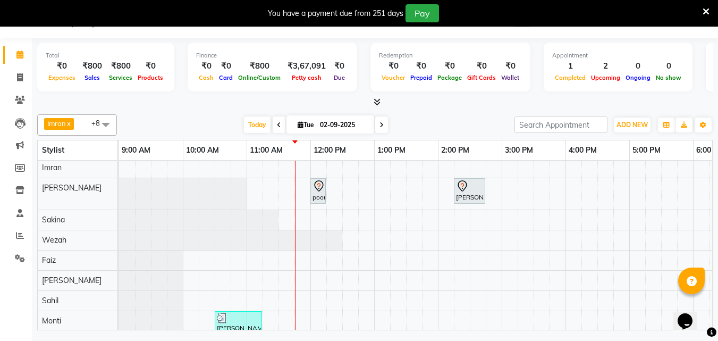
scroll to position [41, 0]
